Goal: Information Seeking & Learning: Learn about a topic

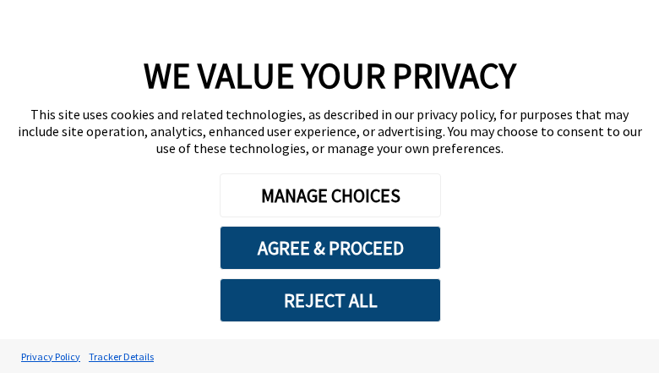
type textarea "*"
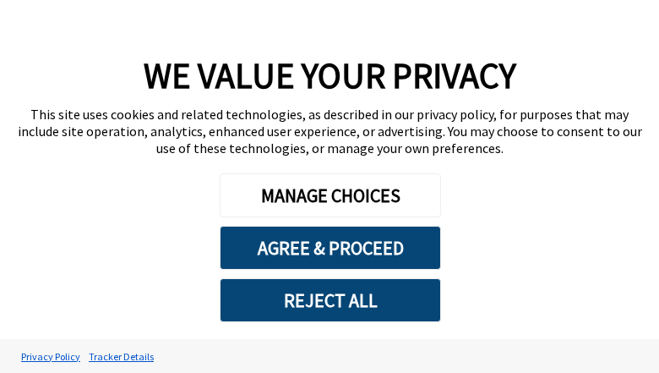
type textarea "*"
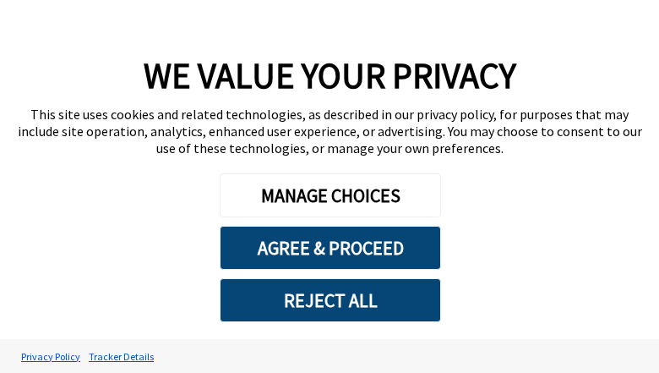
type textarea "*"
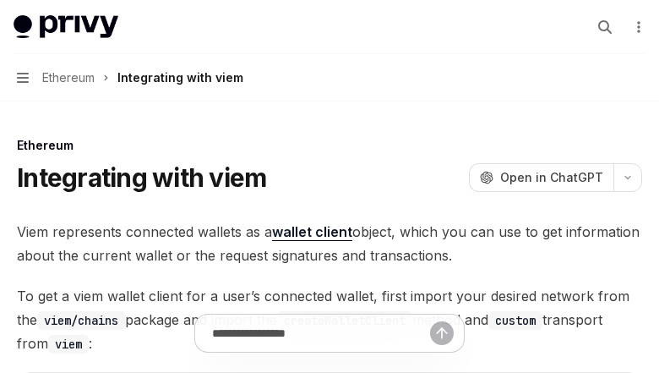
type textarea "*"
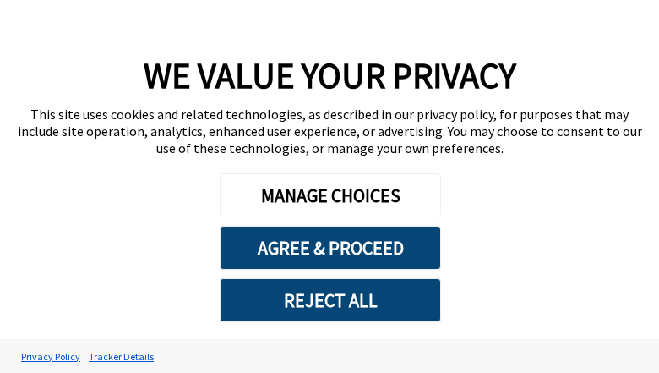
type textarea "*"
